Goal: Task Accomplishment & Management: Manage account settings

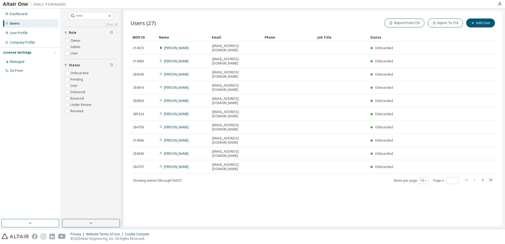
click at [164, 37] on div "Name" at bounding box center [183, 37] width 49 height 8
click at [425, 179] on icon "button" at bounding box center [425, 180] width 3 height 3
click at [432, 172] on div "100" at bounding box center [440, 171] width 42 height 6
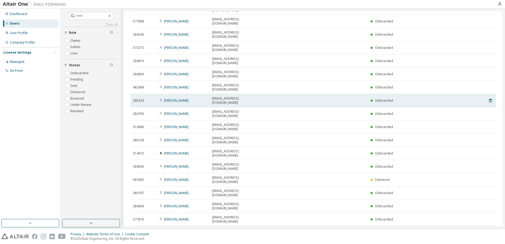
scroll to position [82, 0]
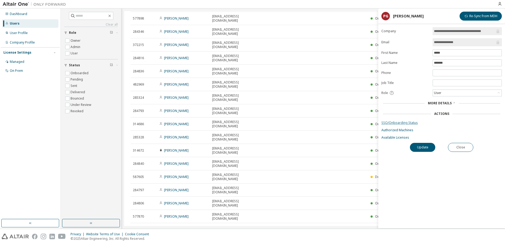
click at [397, 122] on link "SSO/Onboarding Status" at bounding box center [442, 123] width 120 height 4
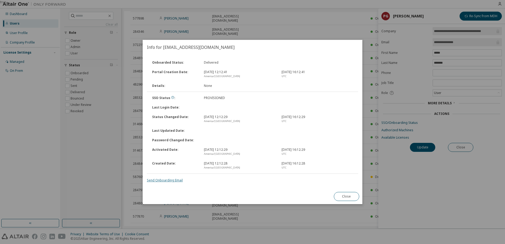
click at [164, 181] on link "Send Onboarding Email" at bounding box center [165, 180] width 36 height 4
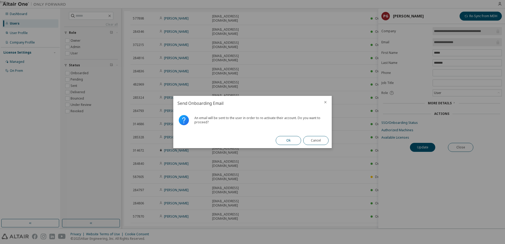
click at [290, 141] on button "Ok" at bounding box center [288, 140] width 25 height 9
click at [312, 140] on button "Close" at bounding box center [315, 140] width 25 height 9
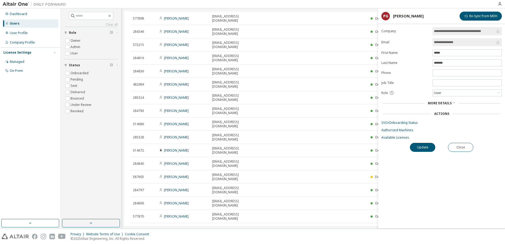
click at [460, 160] on div "**********" at bounding box center [441, 127] width 127 height 201
click at [461, 147] on button "Close" at bounding box center [460, 147] width 25 height 9
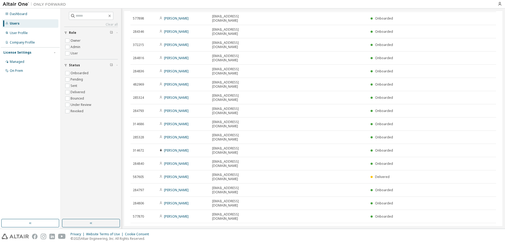
click at [158, 219] on div "Users (27) Import From CSV Export To CSV Add User Clear Load Save Save As Field…" at bounding box center [313, 118] width 378 height 215
